Goal: Obtain resource: Download file/media

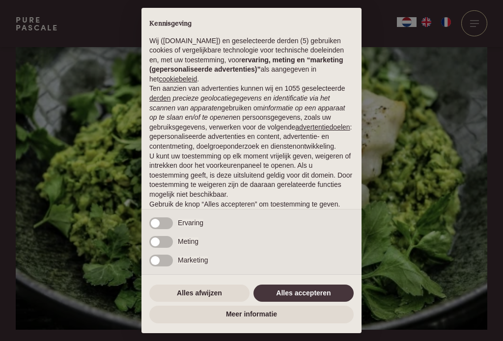
scroll to position [177, 0]
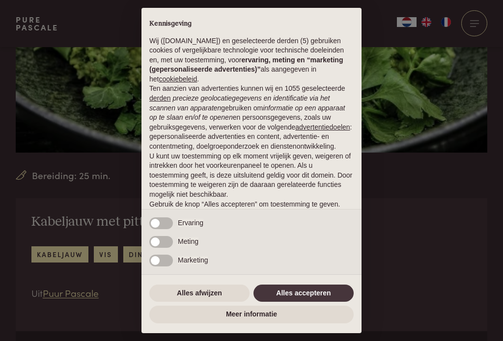
click at [326, 302] on button "Alles accepteren" at bounding box center [303, 294] width 100 height 18
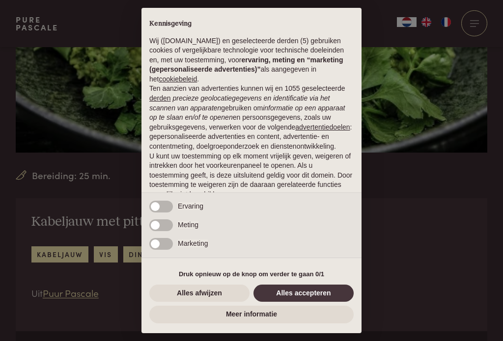
scroll to position [30, 0]
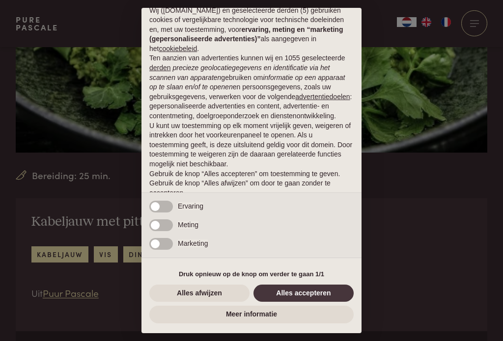
click at [315, 302] on button "Alles accepteren" at bounding box center [303, 294] width 100 height 18
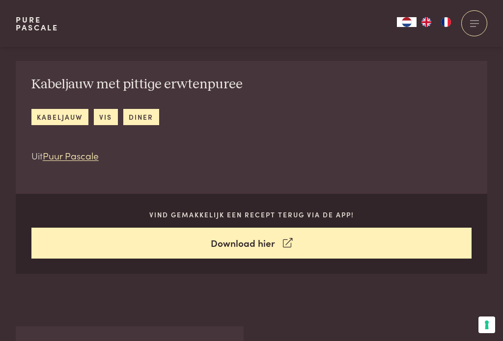
scroll to position [316, 0]
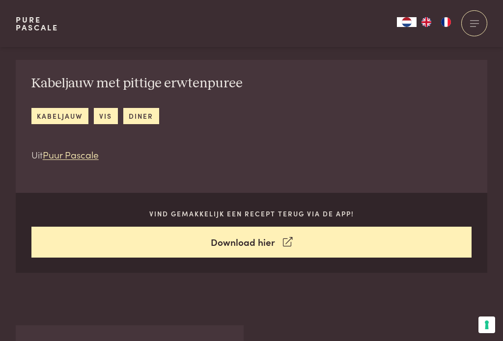
click at [294, 242] on link "Download hier" at bounding box center [251, 242] width 440 height 31
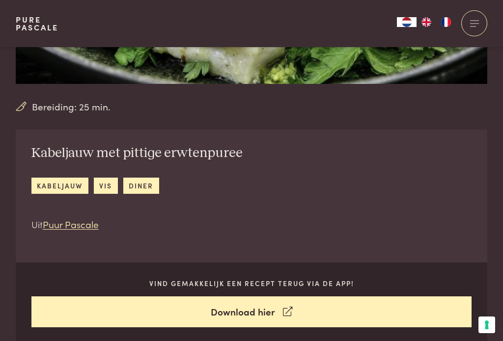
scroll to position [0, 0]
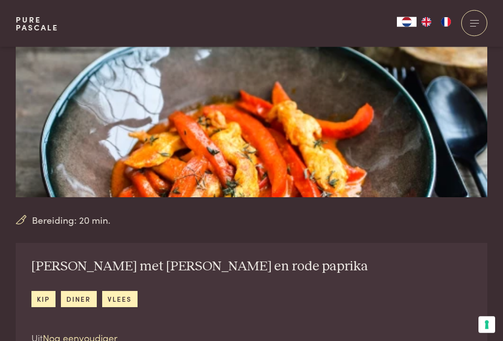
scroll to position [132, 0]
